Goal: Information Seeking & Learning: Check status

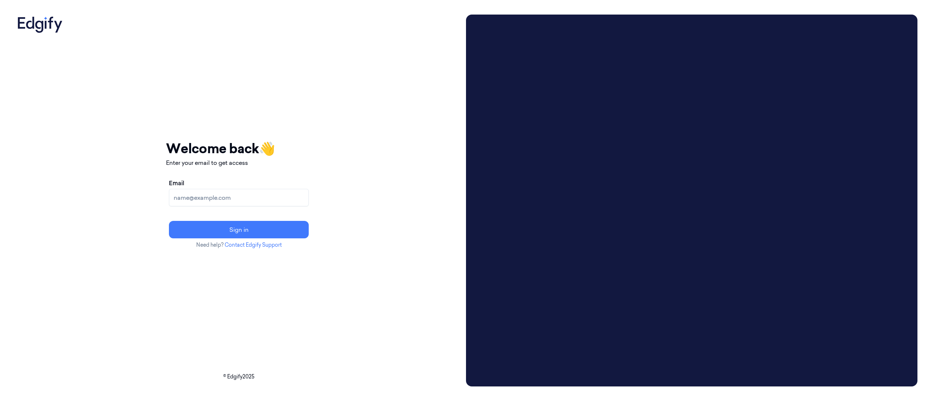
click at [309, 199] on input "Email" at bounding box center [239, 197] width 140 height 17
type input "danica.jones@wholefoods.com"
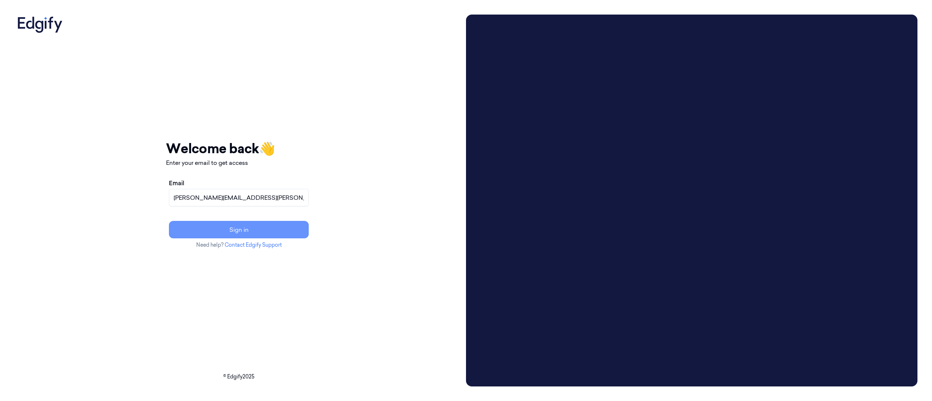
click at [309, 230] on button "Sign in" at bounding box center [239, 229] width 140 height 17
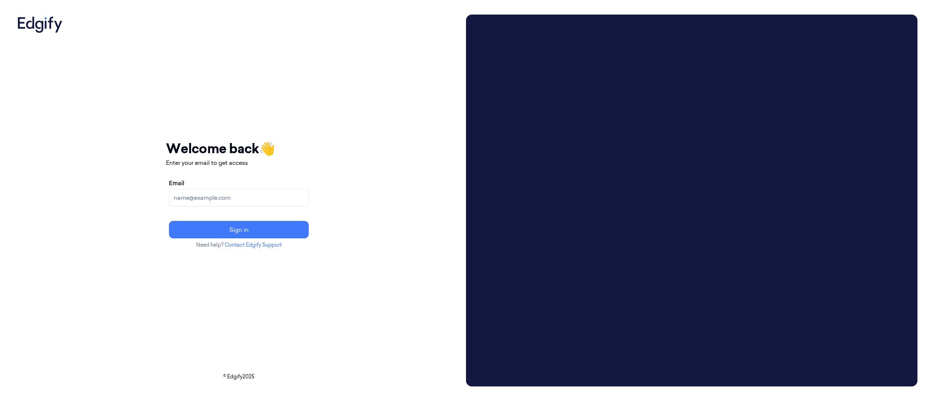
click at [303, 199] on input "Email" at bounding box center [239, 197] width 140 height 17
type input "1079012@wholefoods.com"
click at [297, 227] on button "Sign in" at bounding box center [239, 229] width 140 height 17
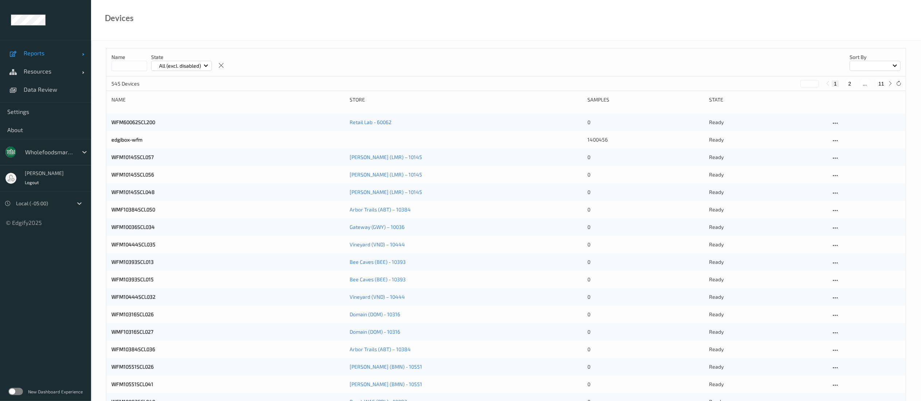
click at [33, 50] on span "Reports" at bounding box center [53, 53] width 58 height 7
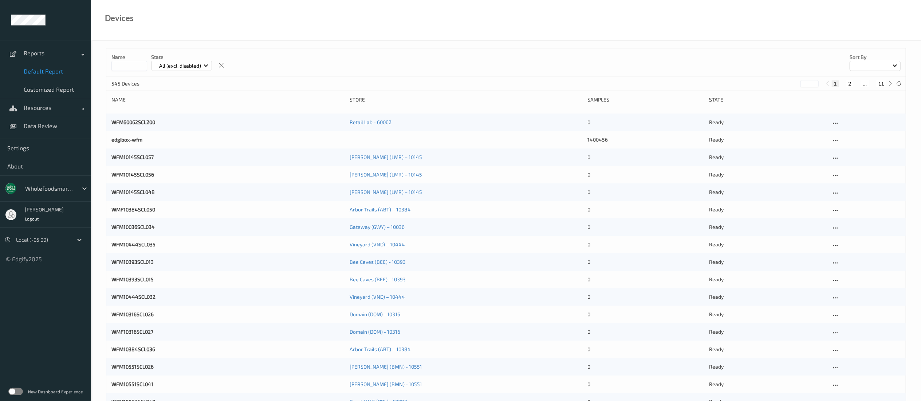
click at [42, 73] on span "Default Report" at bounding box center [54, 71] width 60 height 7
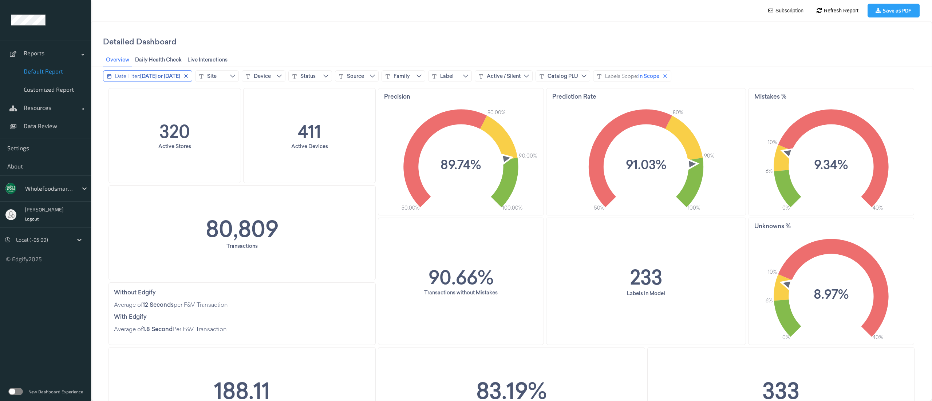
click at [173, 75] on span "[DATE] or [DATE]" at bounding box center [160, 75] width 40 height 7
drag, startPoint x: 131, startPoint y: 112, endPoint x: 114, endPoint y: 111, distance: 17.1
click at [114, 111] on input "*" at bounding box center [120, 112] width 23 height 15
click at [219, 111] on icon "arrow_left_to_line icon" at bounding box center [216, 112] width 6 height 6
drag, startPoint x: 166, startPoint y: 112, endPoint x: 146, endPoint y: 113, distance: 20.4
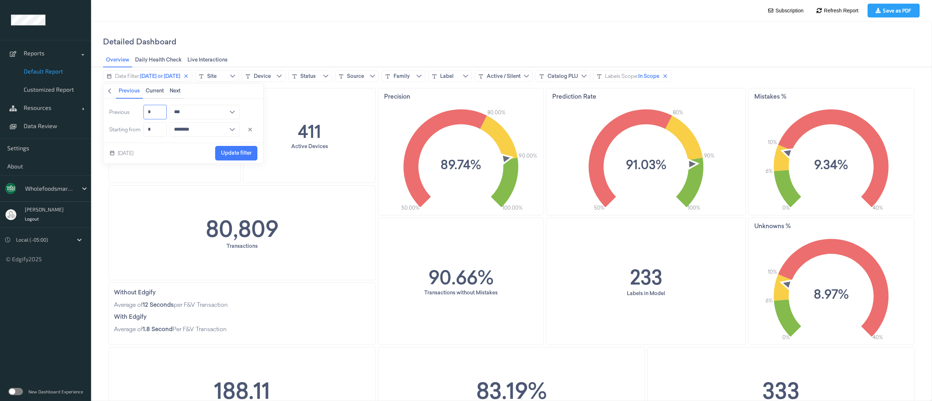
click at [146, 113] on input "*" at bounding box center [154, 112] width 23 height 15
click at [156, 132] on input "*" at bounding box center [154, 129] width 23 height 15
click at [161, 116] on input "*" at bounding box center [154, 112] width 23 height 15
type input "*"
type input "****"
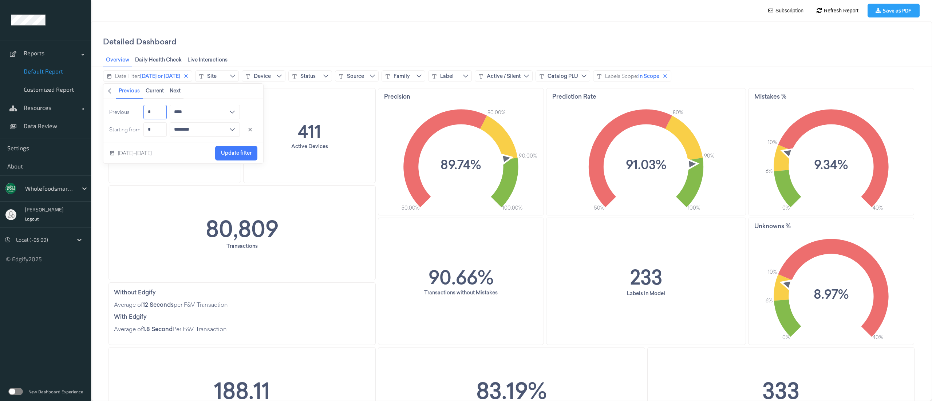
type input "*"
click at [162, 131] on input "*" at bounding box center [154, 129] width 23 height 15
type input "*"
click at [237, 154] on span "Update filter" at bounding box center [236, 153] width 31 height 6
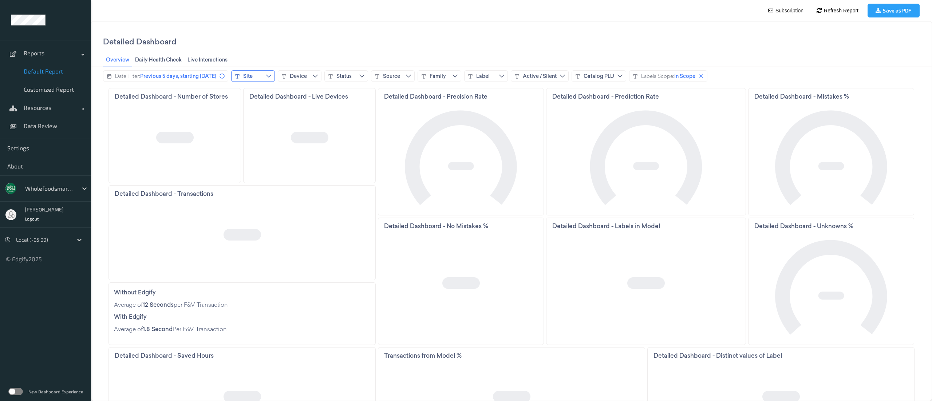
click at [265, 79] on button "Site" at bounding box center [253, 76] width 44 height 12
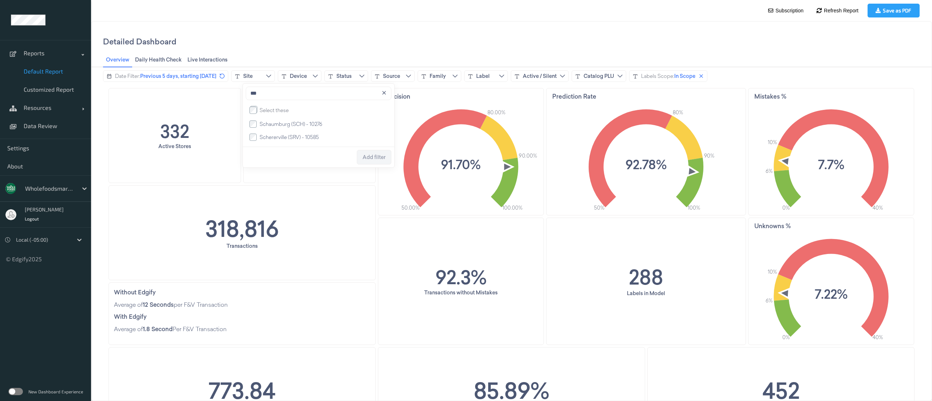
type input "***"
click at [364, 160] on span "Add filter" at bounding box center [374, 157] width 23 height 6
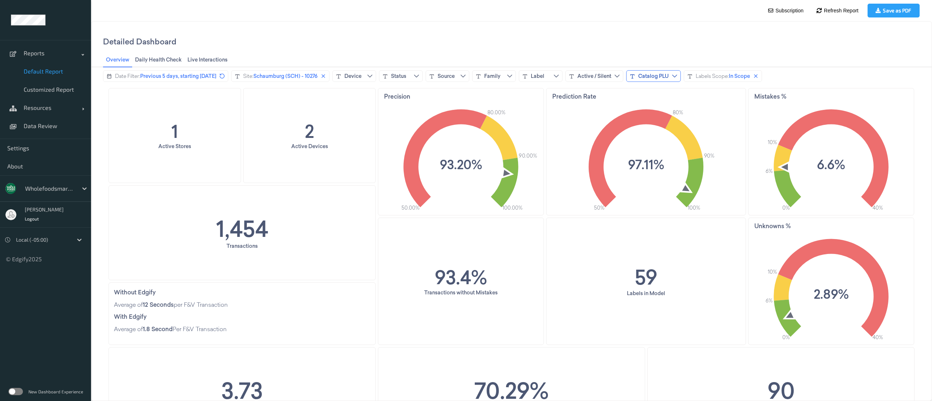
click at [650, 79] on button "Catalog PLU" at bounding box center [653, 76] width 55 height 12
click at [563, 80] on button "Label" at bounding box center [541, 76] width 44 height 12
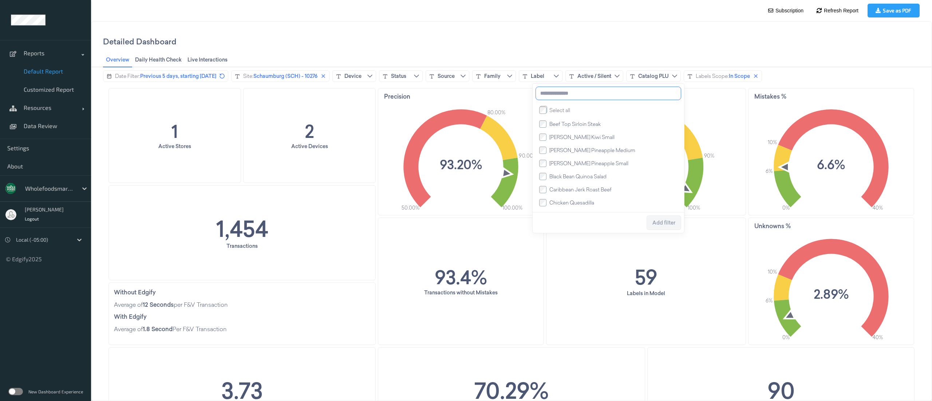
click at [564, 94] on input at bounding box center [609, 93] width 146 height 13
type input "*******"
click at [664, 226] on span "Add filter" at bounding box center [663, 223] width 23 height 6
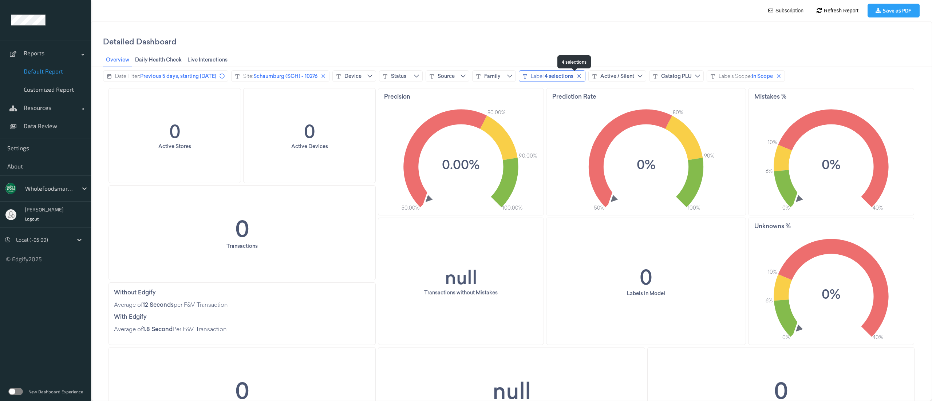
click at [567, 72] on div "4 selections" at bounding box center [559, 75] width 29 height 7
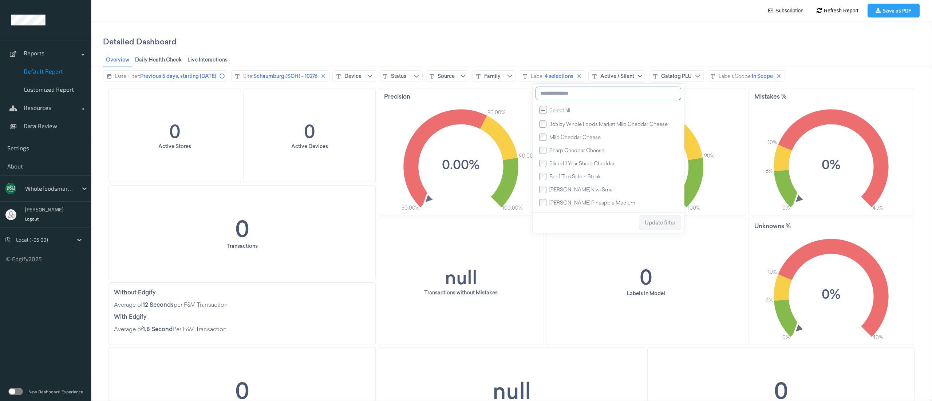
click at [575, 97] on input at bounding box center [609, 93] width 146 height 13
type input "******"
click at [659, 225] on span "Update filter" at bounding box center [660, 223] width 31 height 6
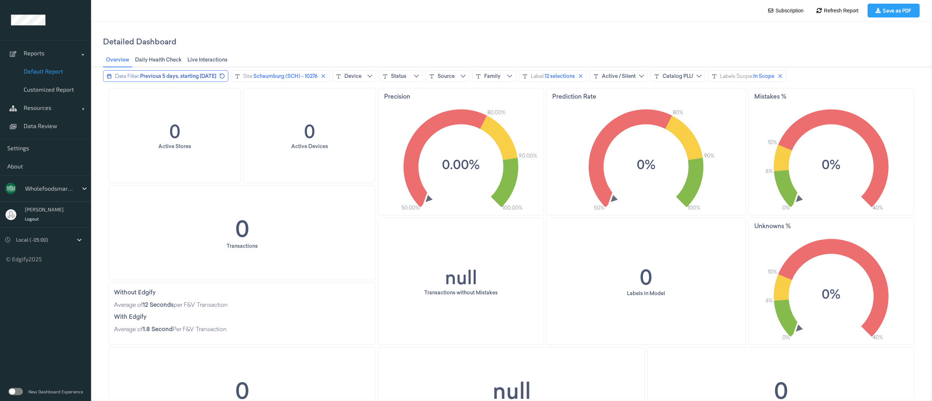
click at [186, 77] on span "Previous 5 days, starting [DATE]" at bounding box center [178, 75] width 76 height 7
click at [156, 130] on input "*" at bounding box center [154, 129] width 23 height 15
click at [151, 128] on input "***" at bounding box center [154, 129] width 23 height 15
type input "**"
click at [234, 155] on span "Update filter" at bounding box center [236, 153] width 31 height 6
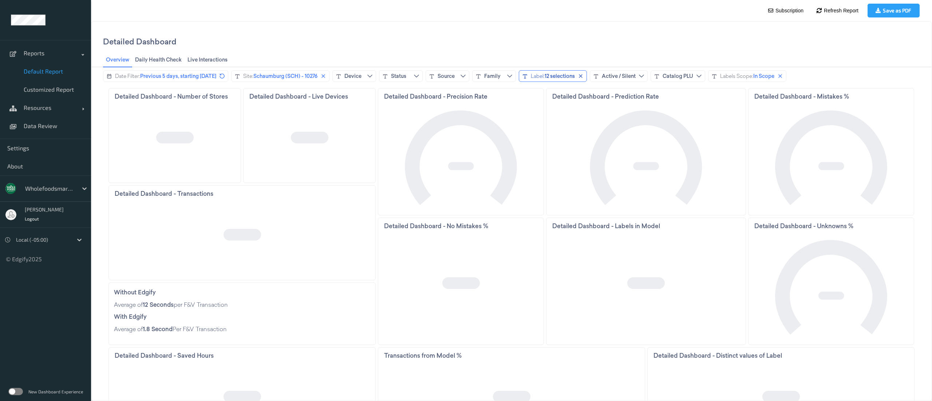
click at [574, 81] on button "Label: 12 selections" at bounding box center [553, 76] width 68 height 12
click at [574, 80] on button "Label: 12 selections" at bounding box center [553, 76] width 68 height 12
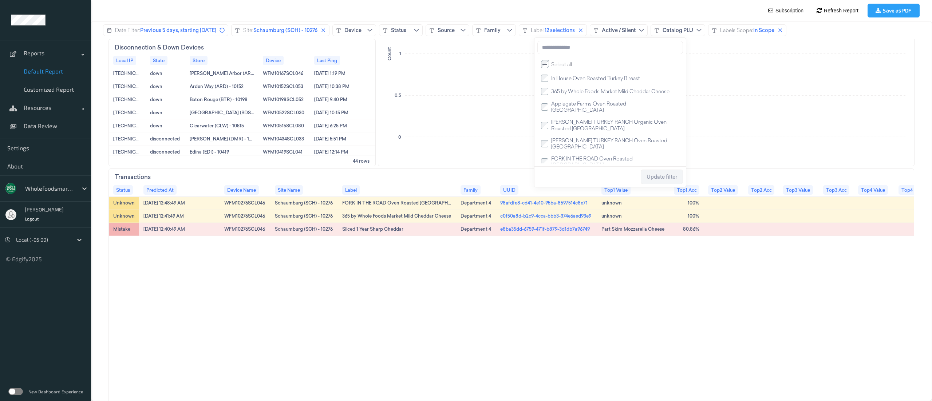
scroll to position [510, 0]
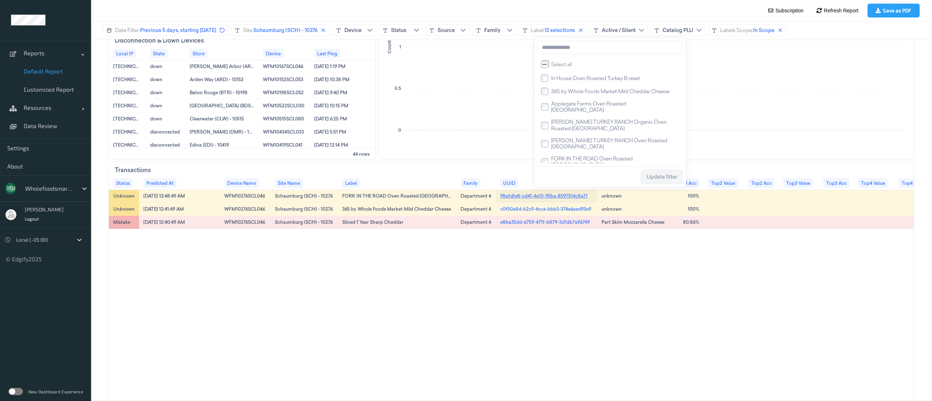
click at [533, 197] on link "98afdfe8-cd41-4e10-95ba-8597514c8e71" at bounding box center [543, 196] width 87 height 7
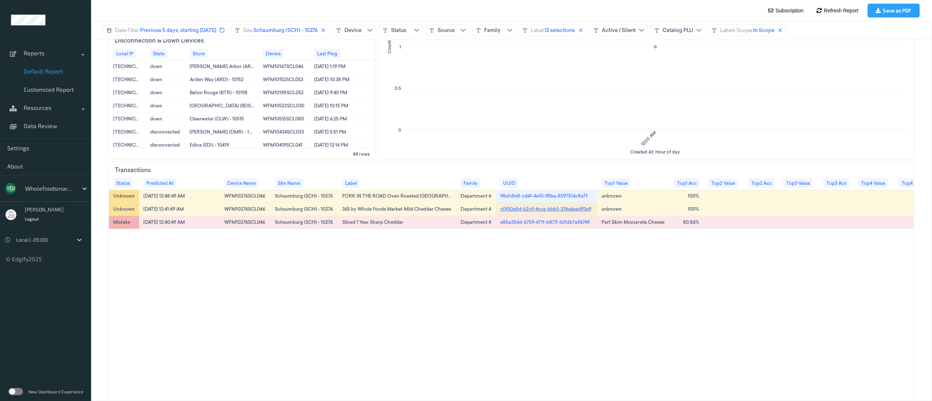
click at [551, 207] on link "c0f50a8d-b2c9-4cca-bbb3-374e6aed93e9" at bounding box center [545, 209] width 91 height 7
click at [500, 223] on link "e8ba35dd-6759-471f-b879-3d1db7a96749" at bounding box center [545, 222] width 90 height 7
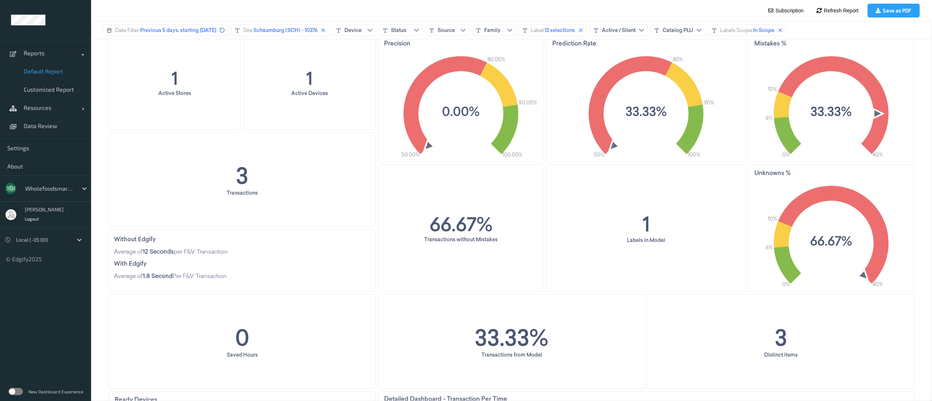
scroll to position [0, 0]
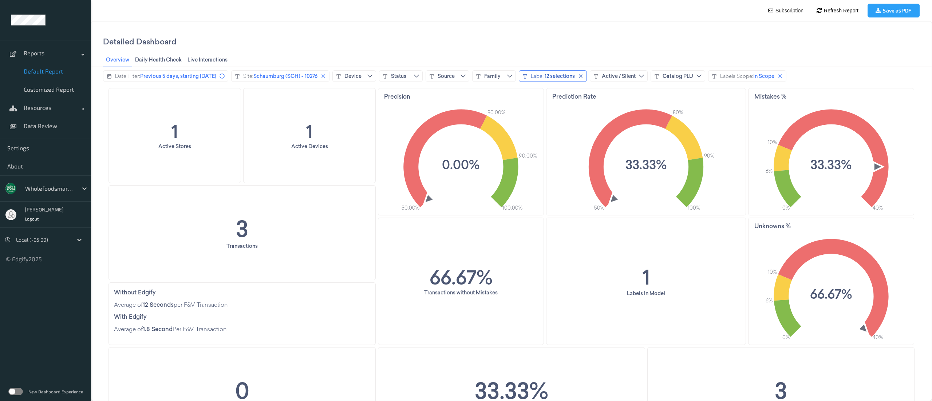
click at [575, 78] on div "12 selections" at bounding box center [560, 75] width 30 height 7
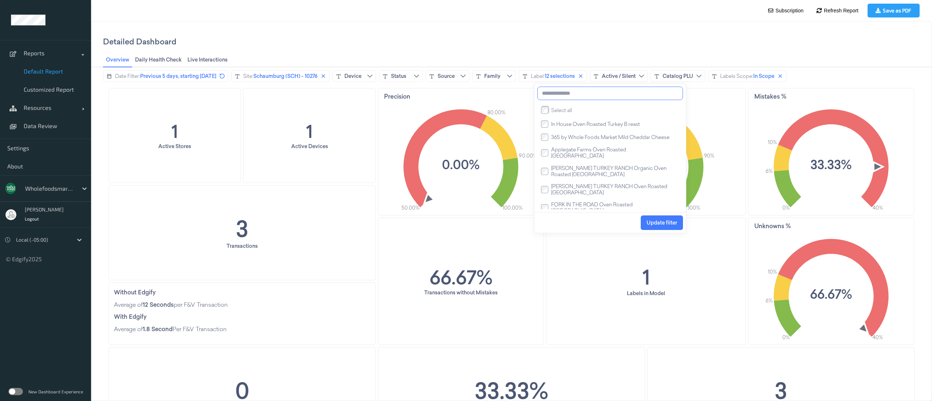
click at [567, 97] on input at bounding box center [610, 93] width 146 height 13
type input "******"
click at [644, 225] on button "Update filter" at bounding box center [662, 223] width 42 height 15
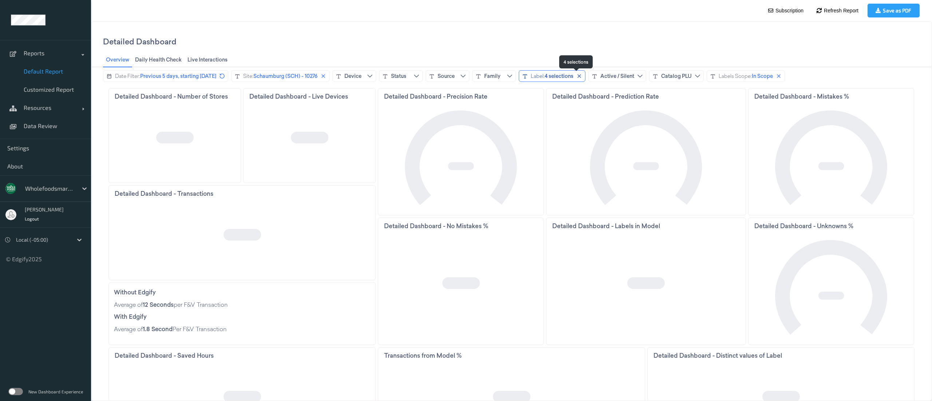
click at [573, 79] on div "4 selections" at bounding box center [559, 75] width 29 height 7
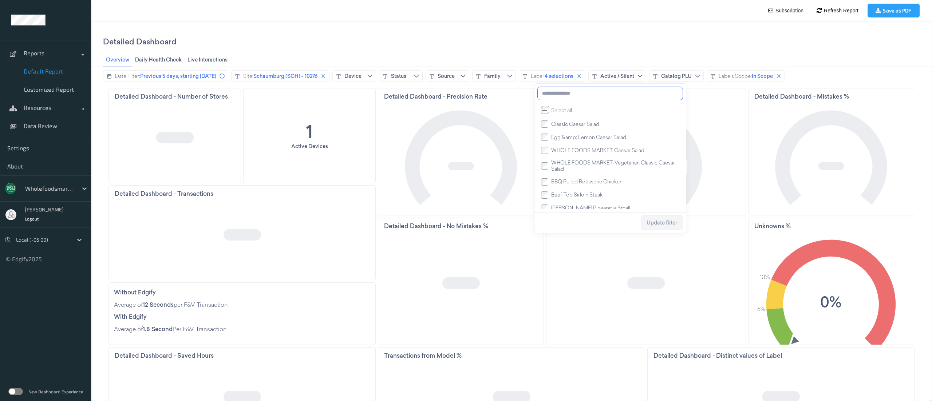
click at [580, 95] on input at bounding box center [610, 93] width 146 height 13
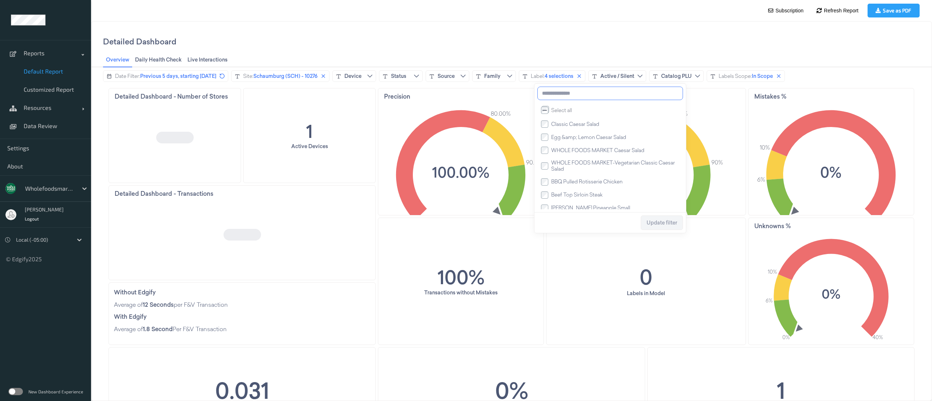
click at [584, 93] on input at bounding box center [610, 93] width 146 height 13
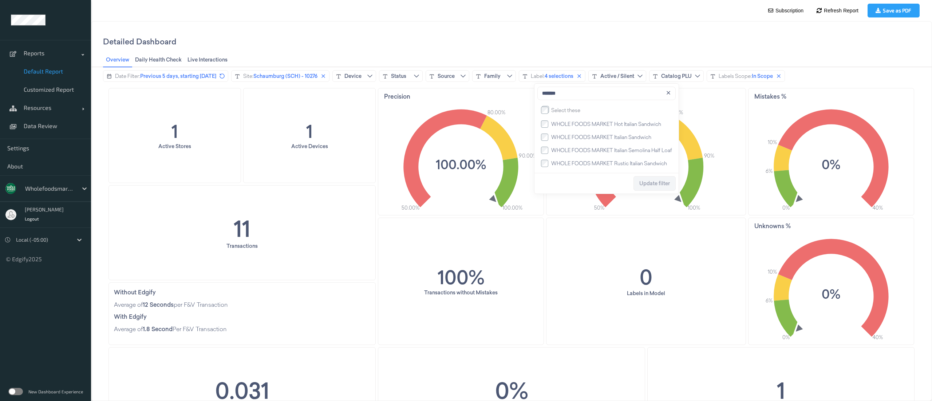
type input "*******"
click at [660, 184] on span "Update filter" at bounding box center [654, 184] width 31 height 6
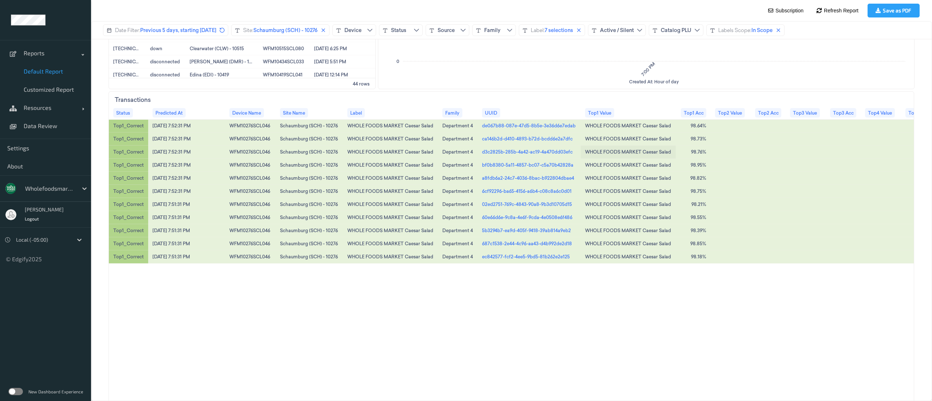
scroll to position [583, 0]
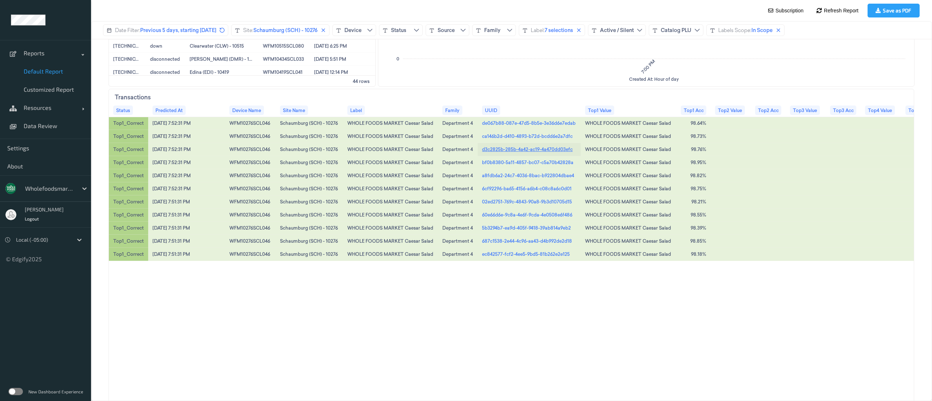
click at [513, 147] on link "d3c2825b-285b-4a42-ac19-4a470dd03efc" at bounding box center [527, 149] width 91 height 7
click at [521, 227] on link "5b3294b7-ea9d-405f-9418-39ab814a9eb2" at bounding box center [526, 228] width 89 height 7
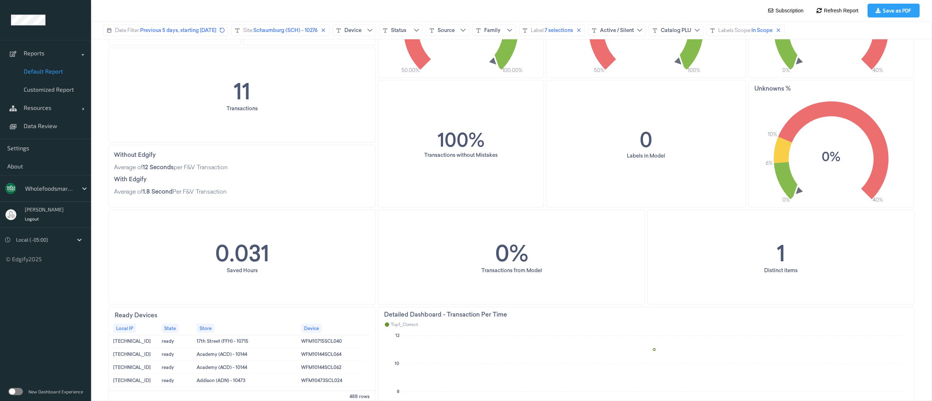
scroll to position [0, 0]
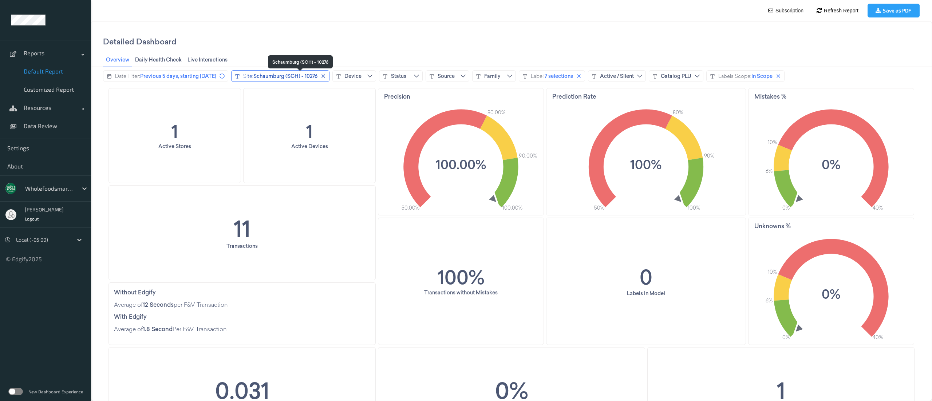
click at [290, 76] on span "Schaumburg (SCH) - 10276" at bounding box center [285, 75] width 64 height 7
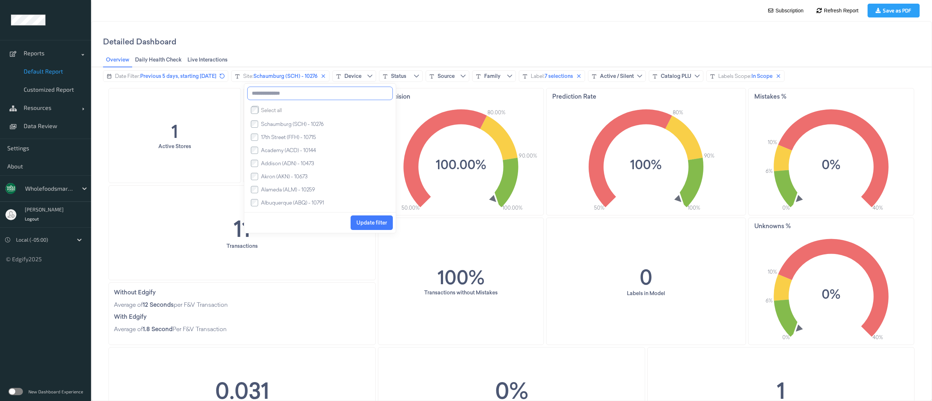
click at [286, 97] on input at bounding box center [320, 93] width 146 height 13
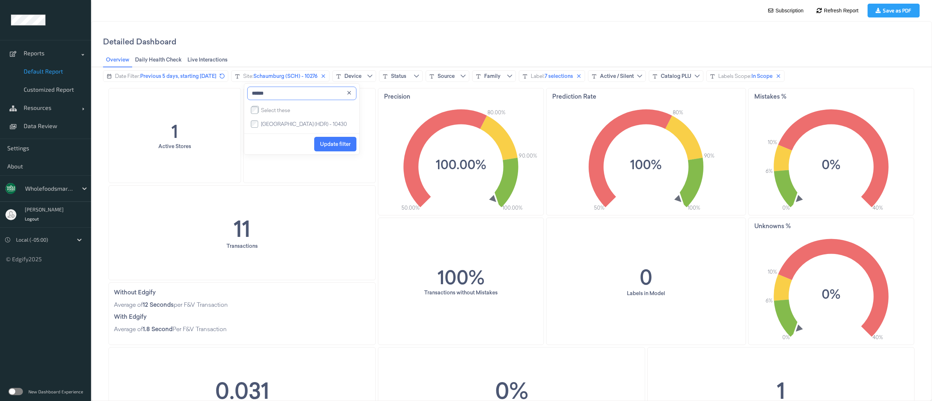
type input "******"
click at [333, 147] on span "Update filter" at bounding box center [335, 144] width 31 height 6
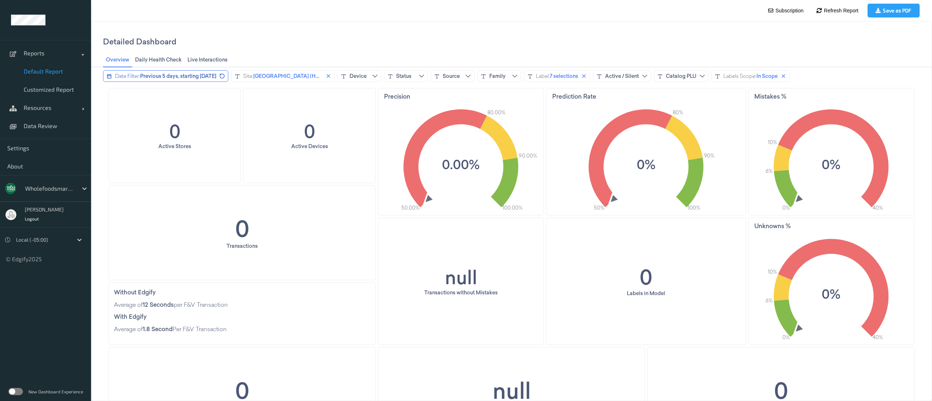
click at [187, 77] on span "Previous 5 days, starting [DATE]" at bounding box center [178, 75] width 76 height 7
drag, startPoint x: 159, startPoint y: 127, endPoint x: 146, endPoint y: 127, distance: 13.1
click at [146, 127] on input "**" at bounding box center [154, 129] width 23 height 15
type input "*"
type input "**"
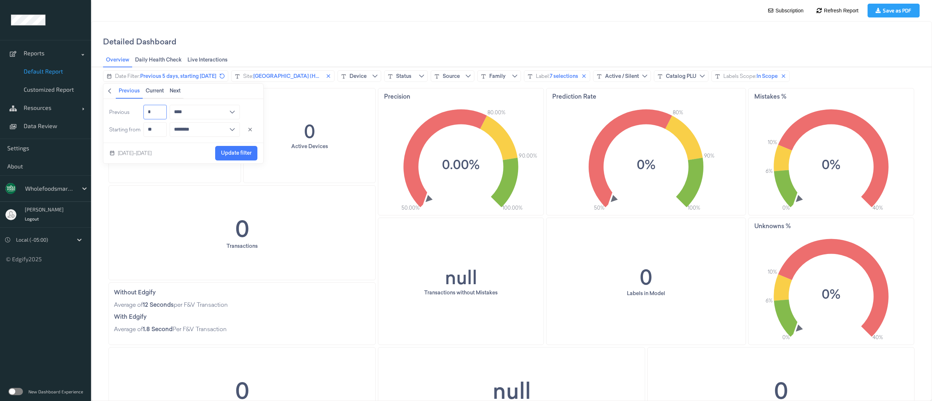
click at [161, 116] on input "*" at bounding box center [154, 112] width 23 height 15
type input "*"
click at [234, 150] on span "Update filter" at bounding box center [236, 153] width 31 height 6
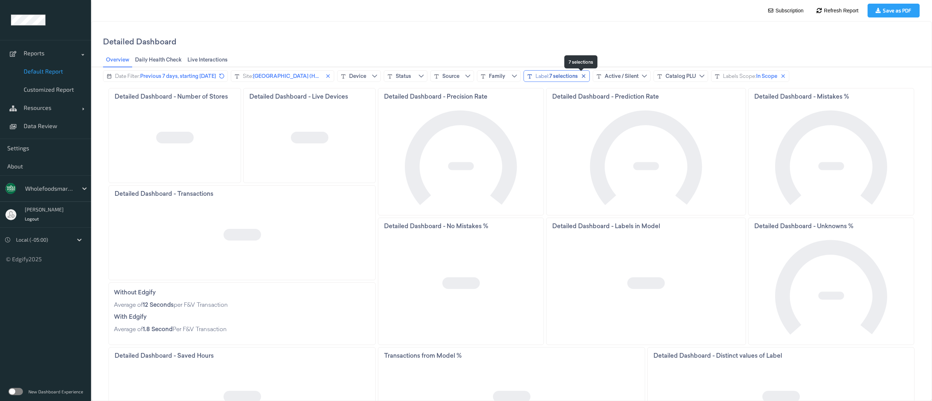
click at [578, 77] on div "7 selections" at bounding box center [563, 75] width 28 height 7
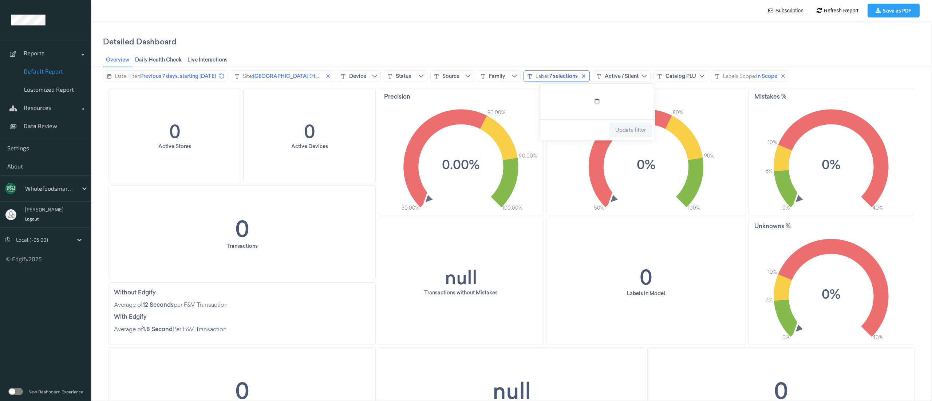
click at [578, 77] on div "7 selections" at bounding box center [563, 75] width 28 height 7
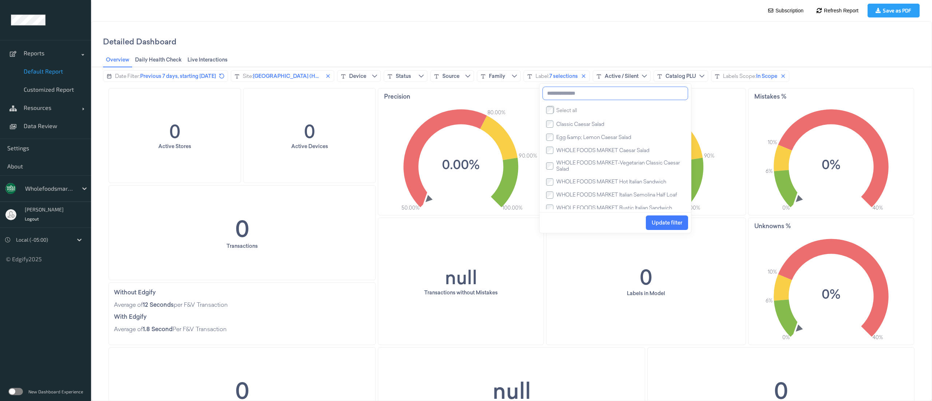
click at [566, 97] on input at bounding box center [616, 93] width 146 height 13
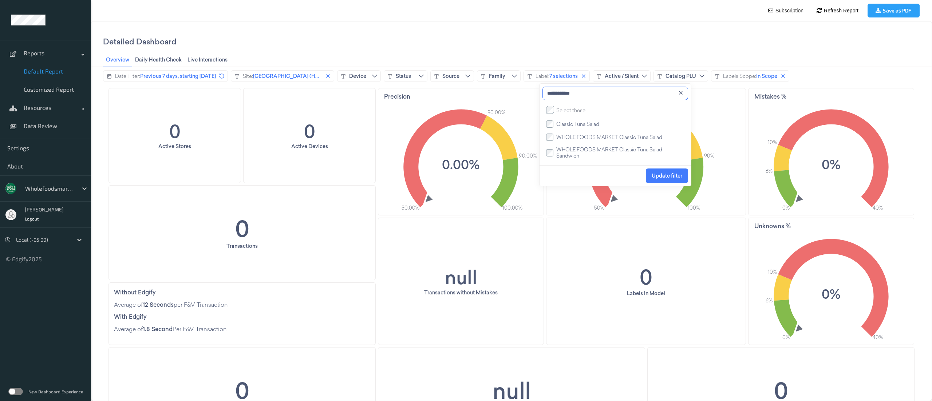
type input "**********"
click at [651, 177] on button "Update filter" at bounding box center [667, 176] width 42 height 15
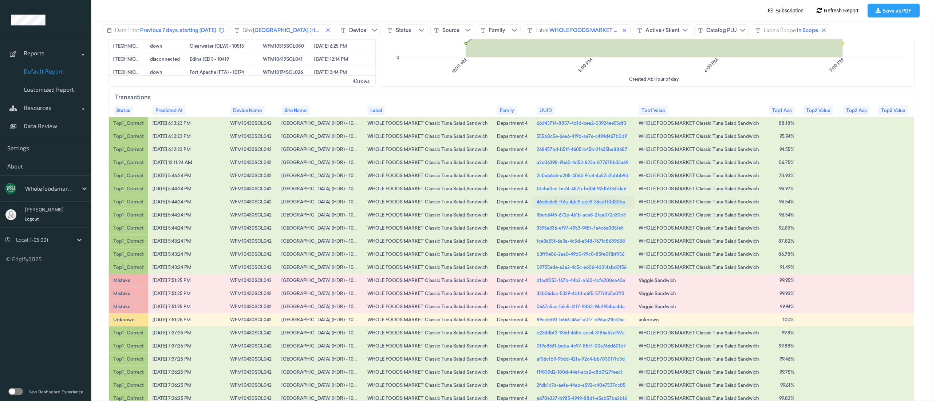
click at [551, 202] on link "46e8c6c5-ff6a-4de9-aec9-36adff0d30ba" at bounding box center [581, 201] width 88 height 7
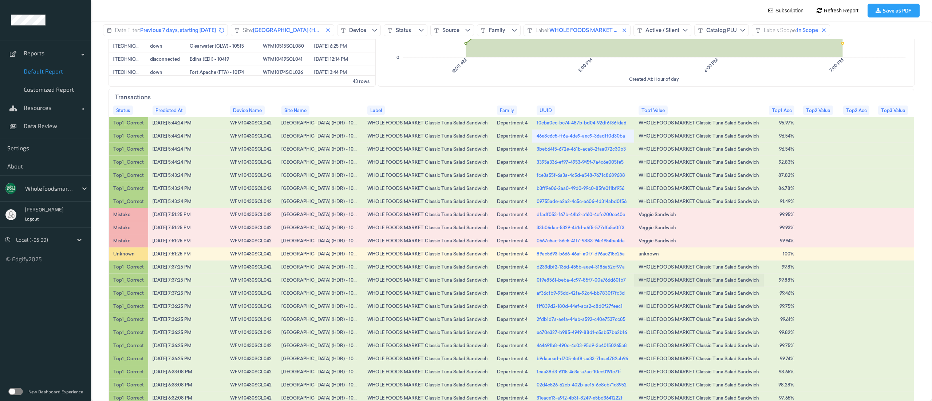
scroll to position [73, 0]
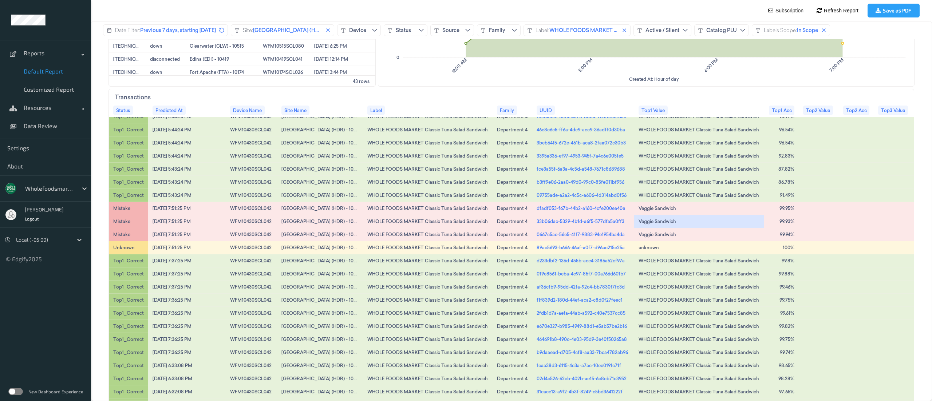
click at [653, 221] on div "Veggie Sandwich" at bounding box center [658, 221] width 38 height 6
click at [589, 222] on link "33b06dac-5329-4b1d-a6f5-577dfa5a0ff3" at bounding box center [581, 221] width 88 height 7
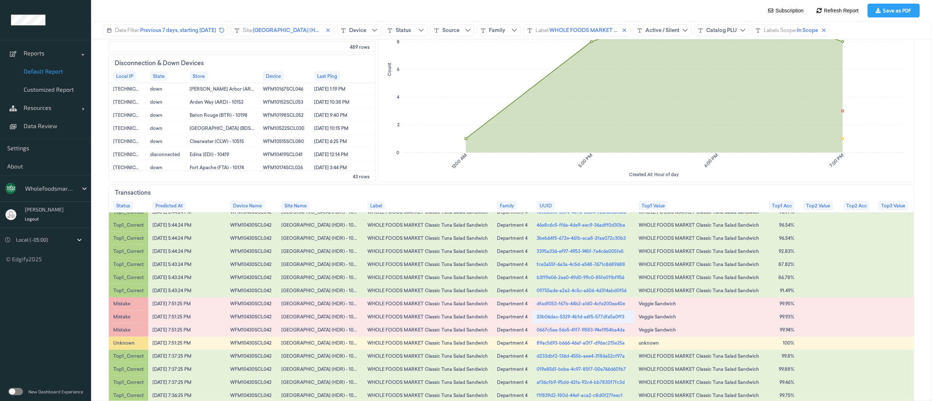
scroll to position [510, 0]
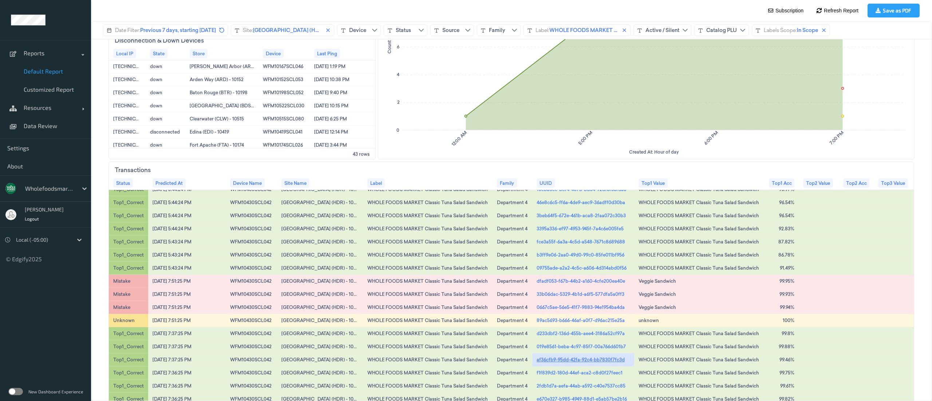
click at [568, 356] on link "af36cfb9-95dd-42fa-92c4-bb7830f7fc3d" at bounding box center [581, 359] width 88 height 7
click at [644, 304] on div "Veggie Sandwich" at bounding box center [658, 307] width 38 height 6
click at [570, 304] on link "0667c5ae-56e5-41f7-9883-94e1954ba4da" at bounding box center [581, 307] width 88 height 7
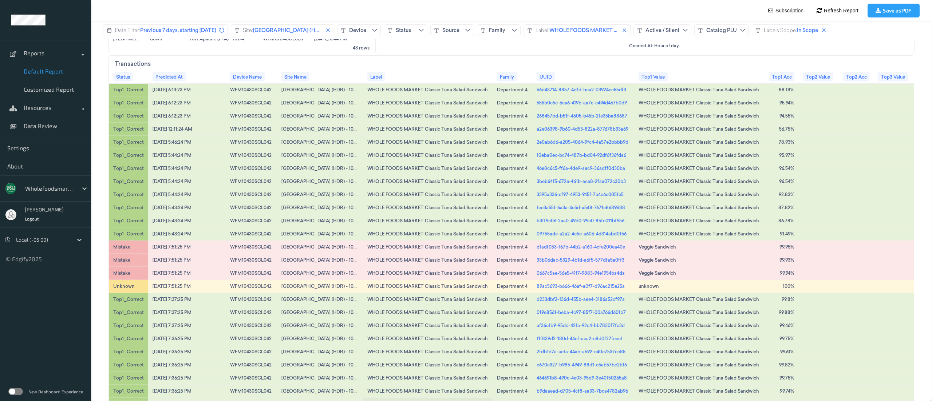
scroll to position [586, 0]
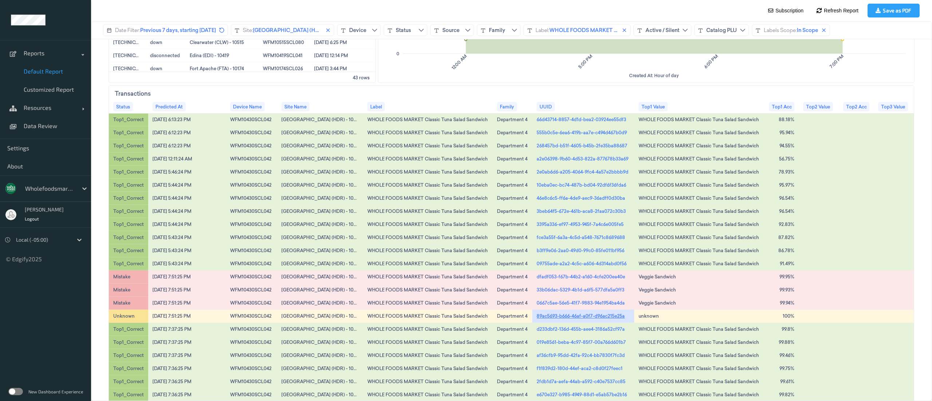
click at [563, 315] on link "89ac5693-b666-46af-a0f7-d96ac215e25a" at bounding box center [581, 316] width 88 height 7
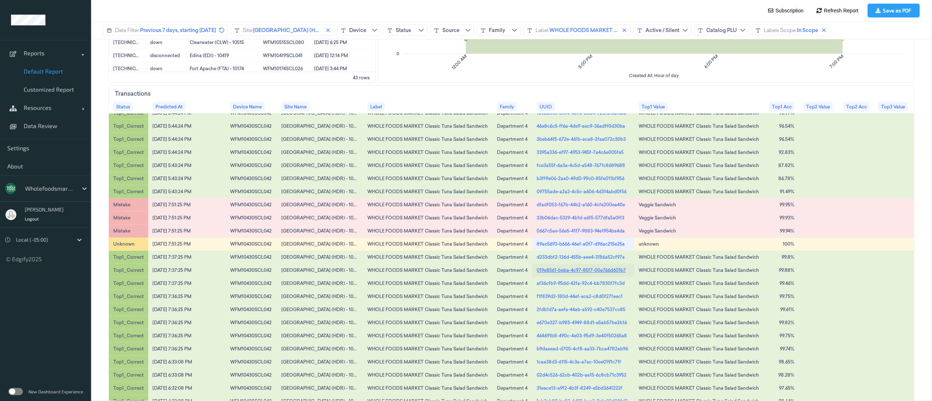
click at [587, 267] on link "019e8561-beba-4c97-85f7-00a766d601b7" at bounding box center [581, 270] width 89 height 7
